Goal: Contribute content: Contribute content

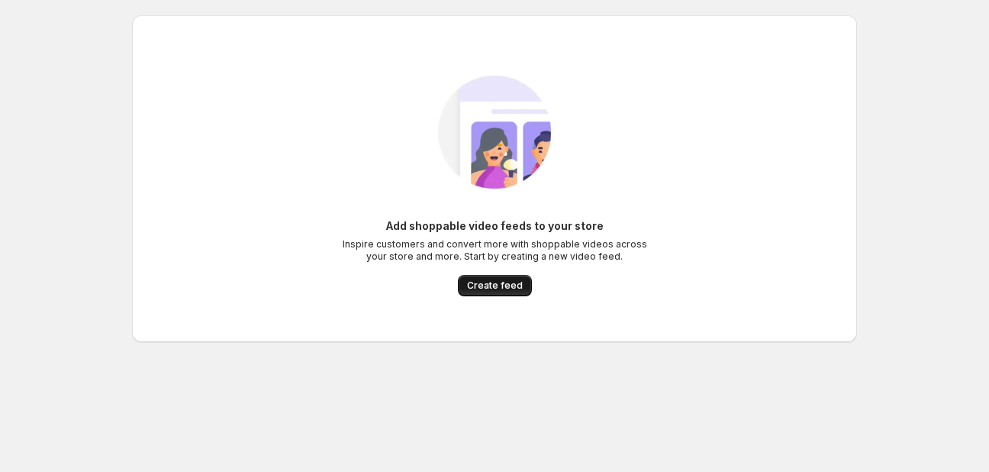
click at [495, 290] on span "Create feed" at bounding box center [495, 285] width 56 height 12
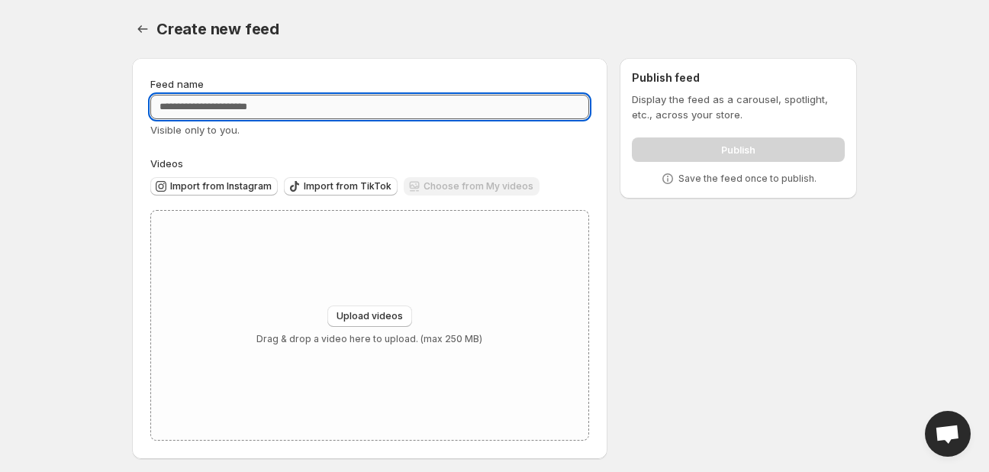
click at [263, 117] on input "Feed name" at bounding box center [369, 107] width 439 height 24
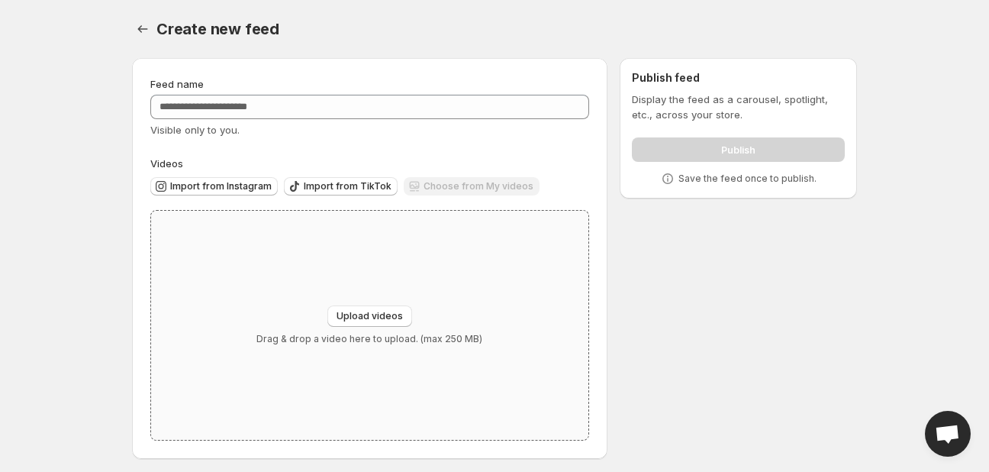
click at [364, 304] on div "Upload videos Drag & drop a video here to upload. (max 250 MB)" at bounding box center [369, 325] width 437 height 229
type input "**********"
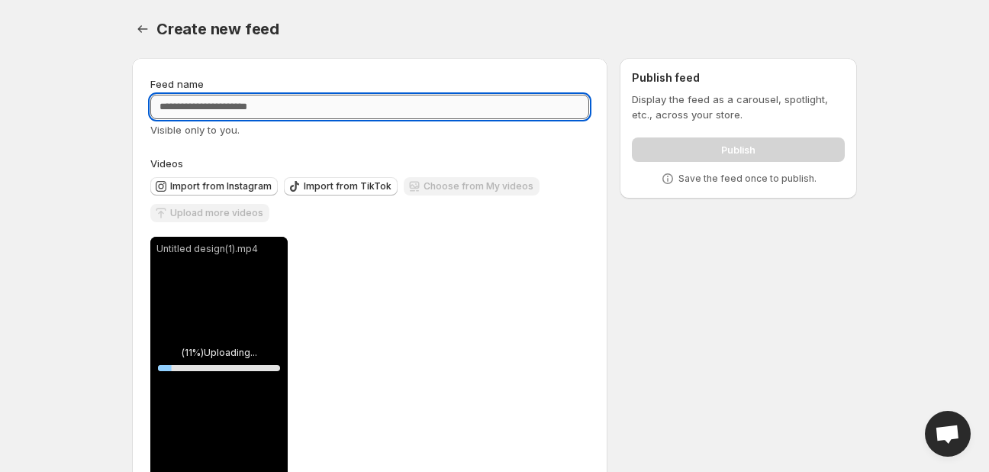
click at [260, 110] on input "Feed name" at bounding box center [369, 107] width 439 height 24
type input "*"
type input "*****"
click at [674, 143] on div "Publish" at bounding box center [738, 146] width 213 height 31
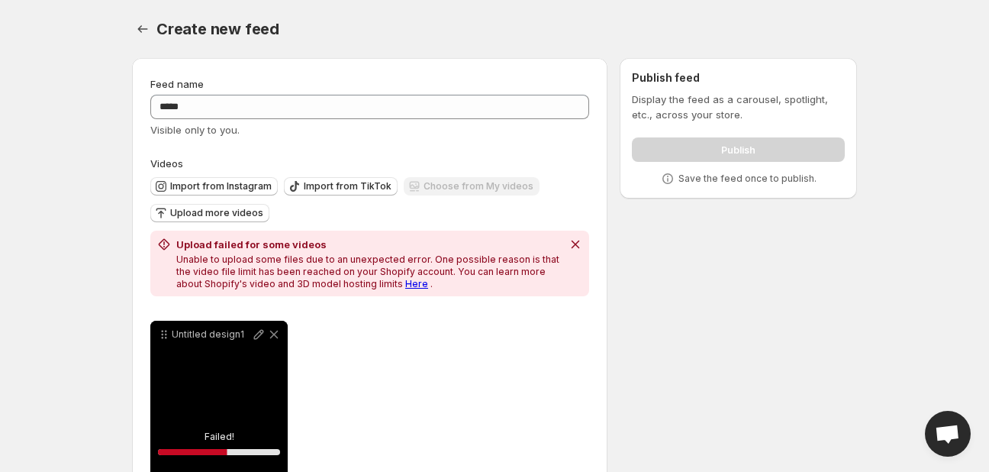
click at [405, 284] on link "Here" at bounding box center [416, 283] width 23 height 11
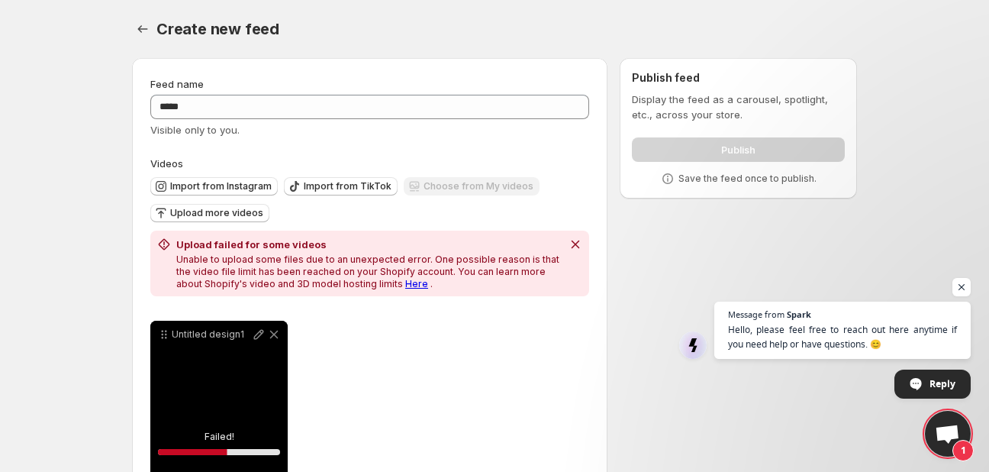
scroll to position [130, 0]
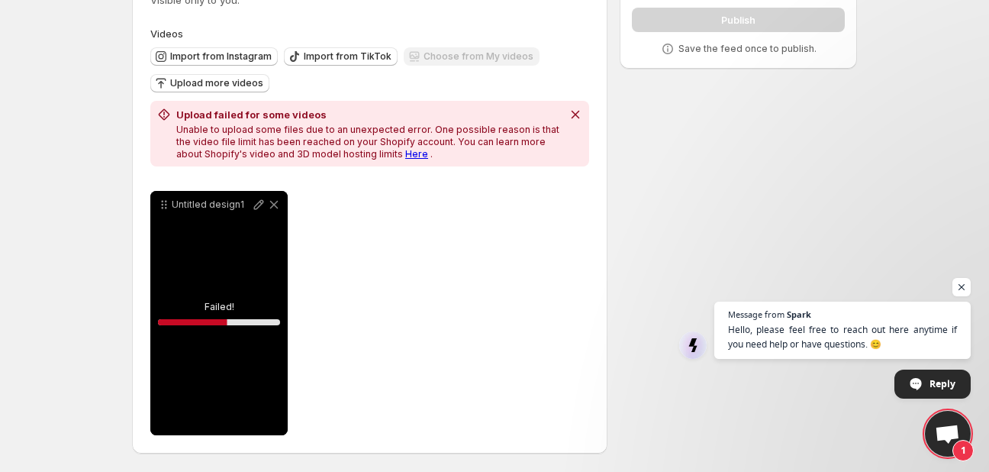
click at [196, 298] on div "Untitled design1" at bounding box center [218, 313] width 137 height 244
click at [575, 112] on icon "Dismiss notification" at bounding box center [575, 114] width 15 height 15
